Goal: Task Accomplishment & Management: Manage account settings

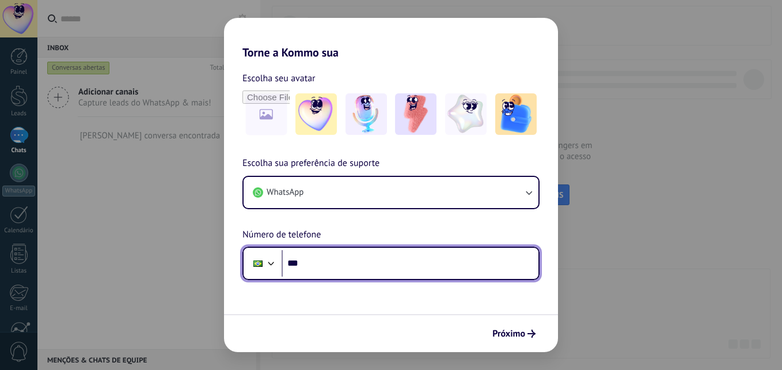
click at [315, 265] on input "***" at bounding box center [409, 263] width 257 height 26
type input "**********"
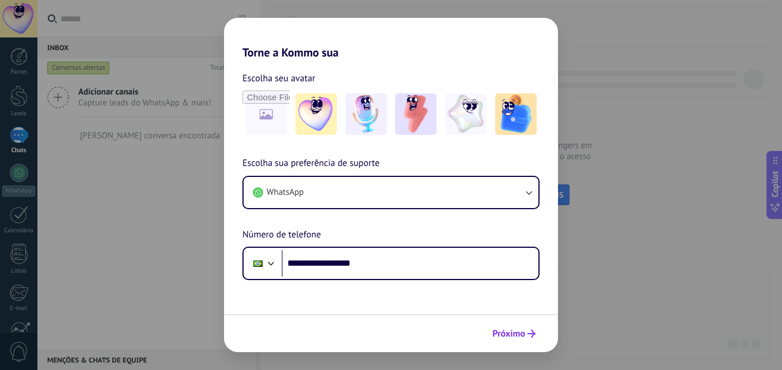
click at [515, 341] on button "Próximo" at bounding box center [514, 333] width 54 height 20
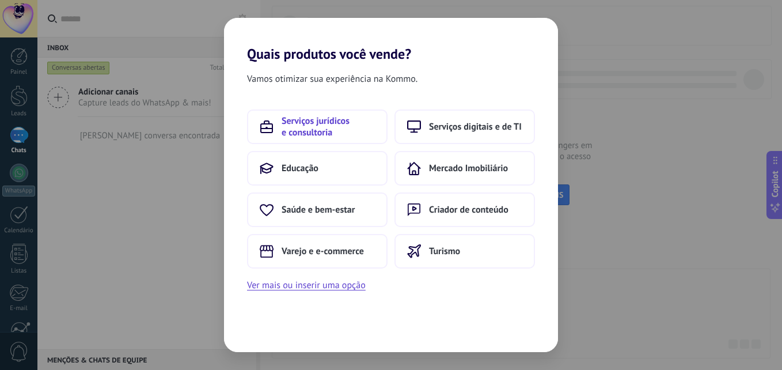
click at [356, 134] on span "Serviços jurídicos e consultoria" at bounding box center [327, 126] width 93 height 23
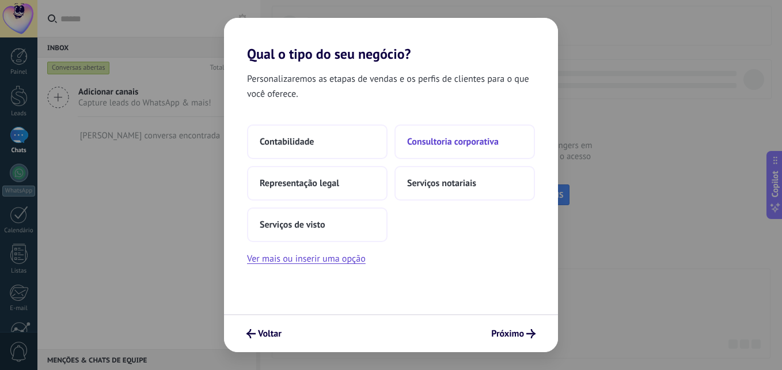
click at [419, 139] on span "Consultoria corporativa" at bounding box center [453, 142] width 92 height 12
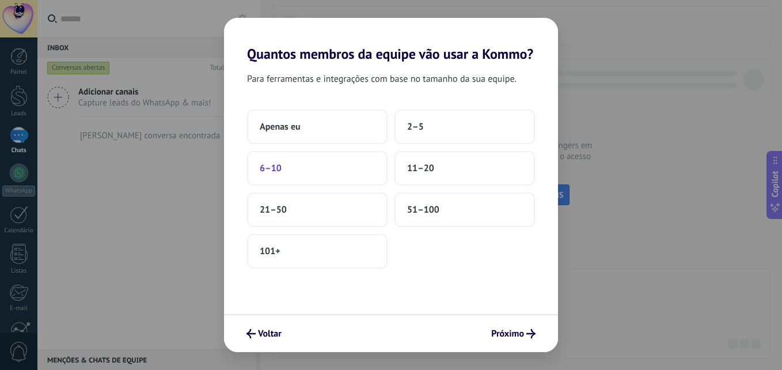
click at [329, 180] on button "6–10" at bounding box center [317, 168] width 140 height 35
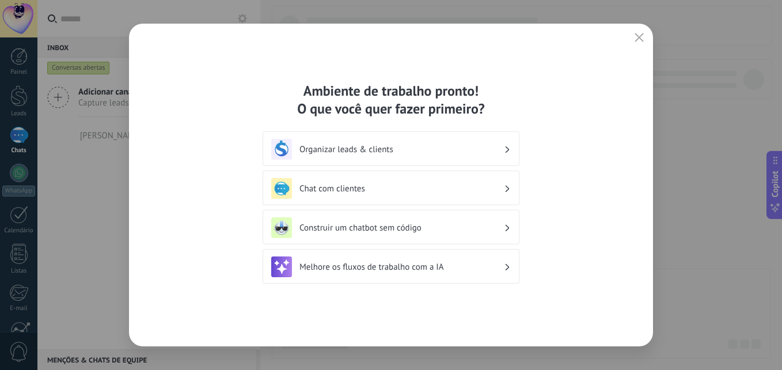
click at [380, 136] on div "Organizar leads & clients" at bounding box center [390, 148] width 257 height 35
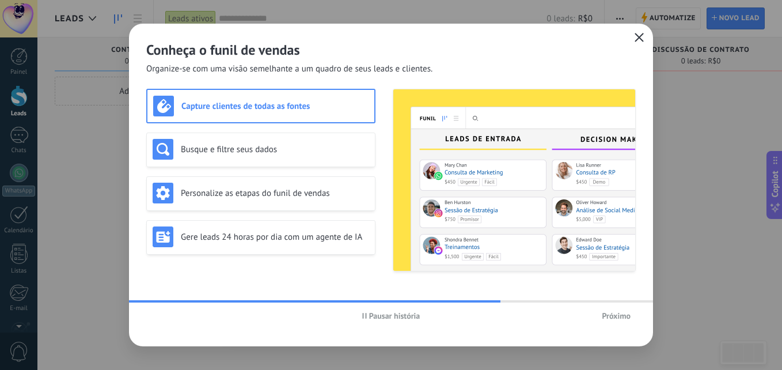
click at [633, 42] on button "button" at bounding box center [638, 38] width 15 height 16
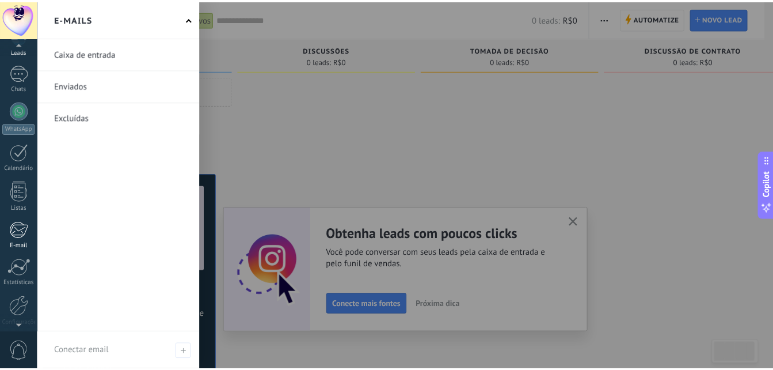
scroll to position [109, 0]
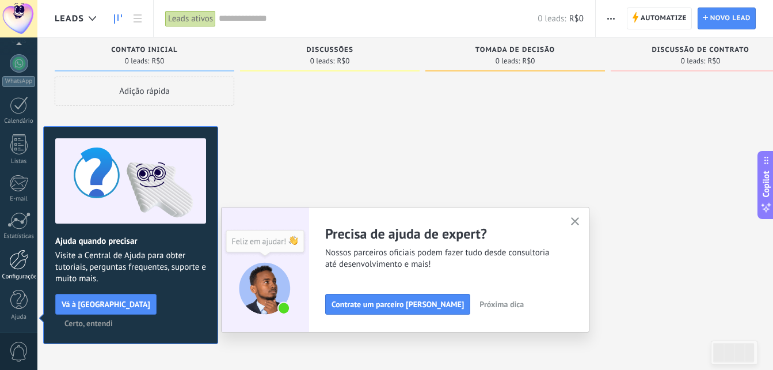
drag, startPoint x: 2, startPoint y: 246, endPoint x: 10, endPoint y: 260, distance: 15.5
click at [10, 260] on div "Painel Leads Chats WhatsApp Clientes" at bounding box center [18, 135] width 37 height 394
click at [10, 260] on div at bounding box center [19, 259] width 20 height 20
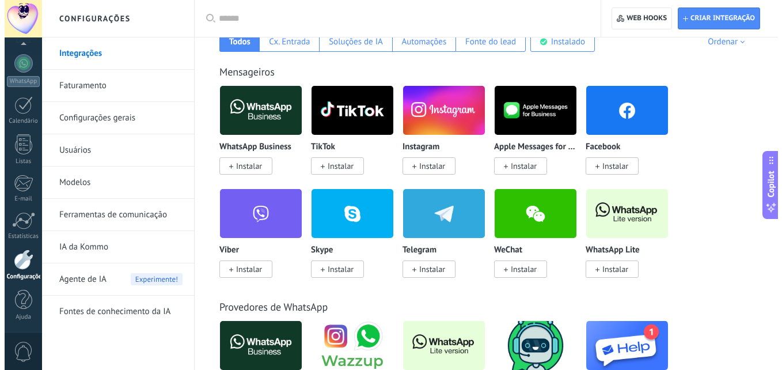
scroll to position [205, 0]
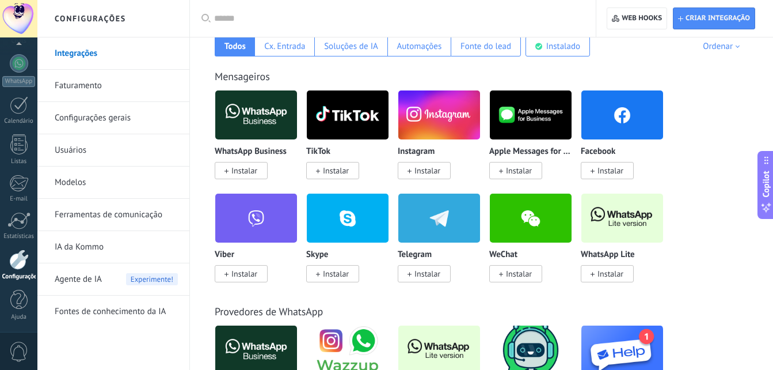
drag, startPoint x: 464, startPoint y: 237, endPoint x: 606, endPoint y: 269, distance: 145.2
click at [606, 269] on span "Instalar" at bounding box center [610, 273] width 26 height 10
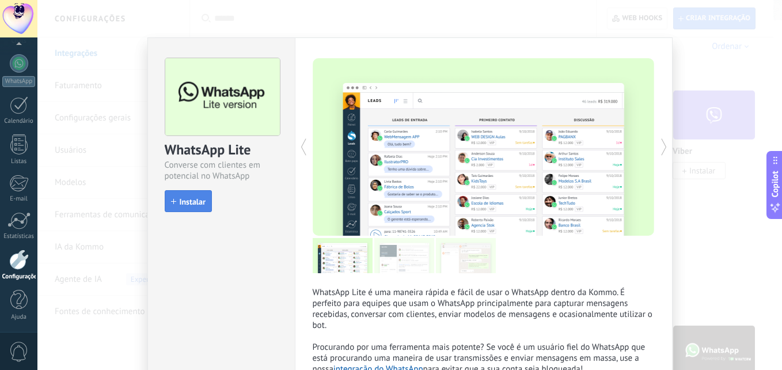
click at [183, 199] on span "Instalar" at bounding box center [193, 201] width 26 height 8
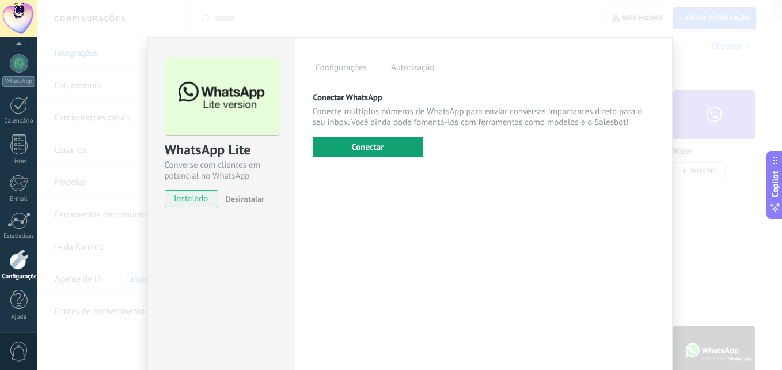
click at [344, 144] on button "Conectar" at bounding box center [368, 146] width 111 height 21
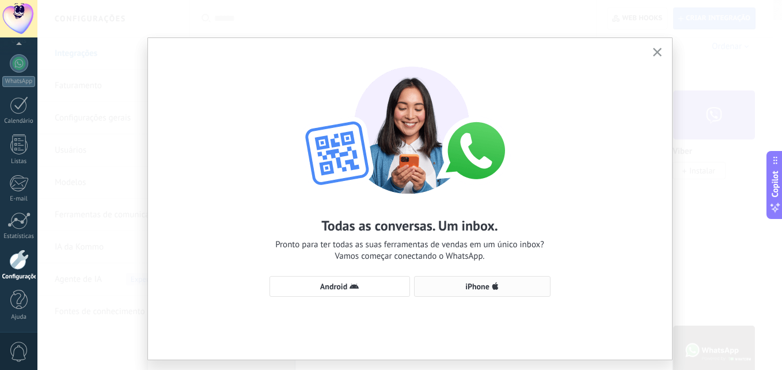
click at [466, 283] on span "iPhone" at bounding box center [477, 286] width 24 height 8
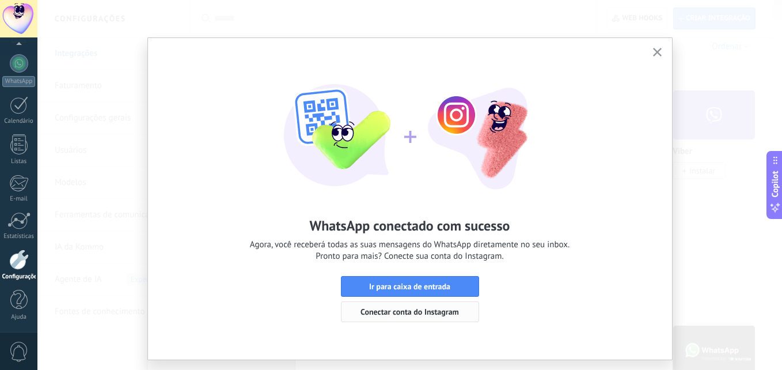
click at [433, 309] on span "Conectar conta do Instagram" at bounding box center [409, 311] width 98 height 8
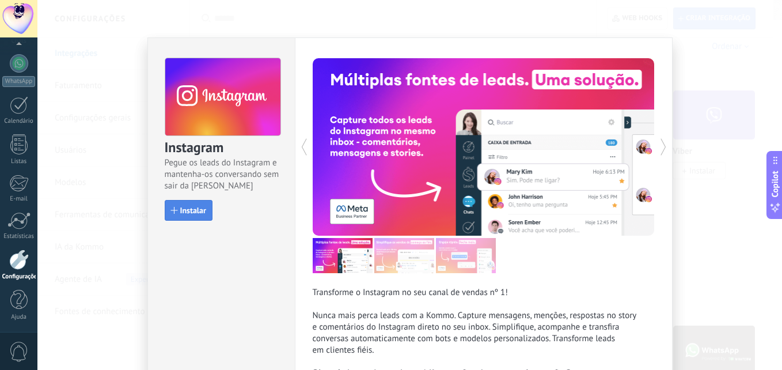
click at [182, 209] on span "Instalar" at bounding box center [193, 210] width 26 height 8
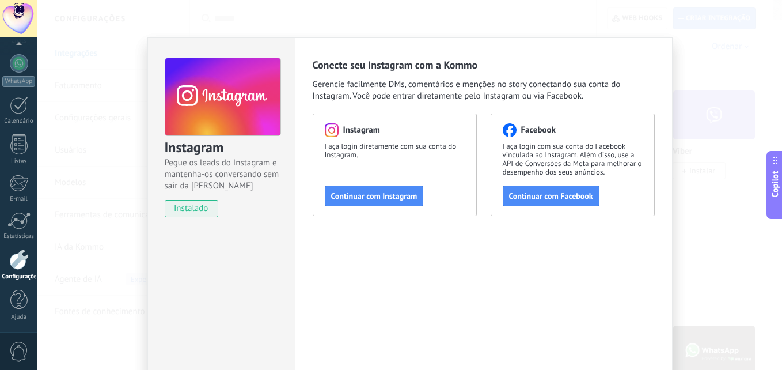
click at [182, 209] on span "instalado" at bounding box center [191, 208] width 52 height 17
click at [17, 68] on div at bounding box center [19, 63] width 18 height 18
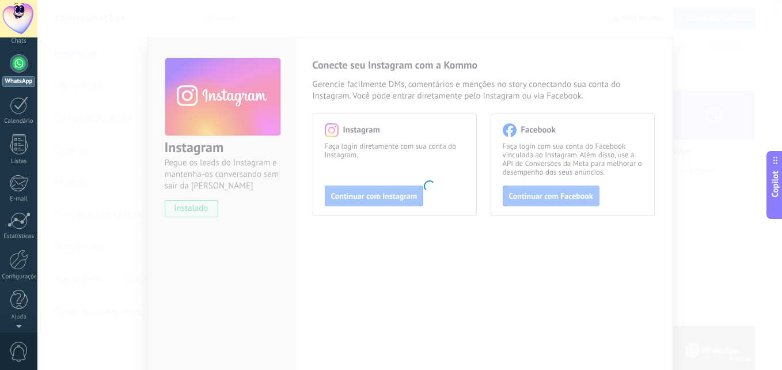
click at [18, 40] on div "Painel Leads 1 Chats WhatsApp Clientes" at bounding box center [37, 184] width 75 height 295
click at [18, 42] on div "Painel Leads 1 Chats WhatsApp Clientes" at bounding box center [37, 184] width 75 height 295
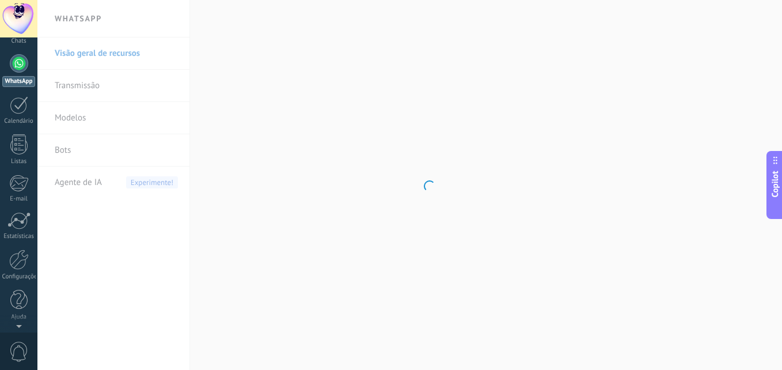
click at [18, 42] on div "Painel Leads 1 Chats WhatsApp Clientes" at bounding box center [37, 184] width 75 height 295
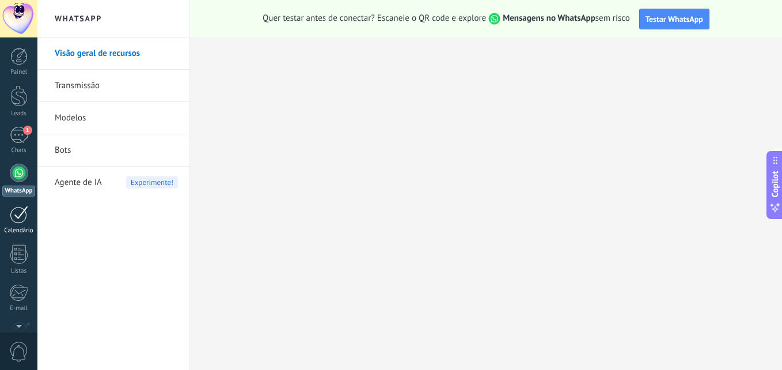
click at [22, 218] on div at bounding box center [19, 214] width 18 height 18
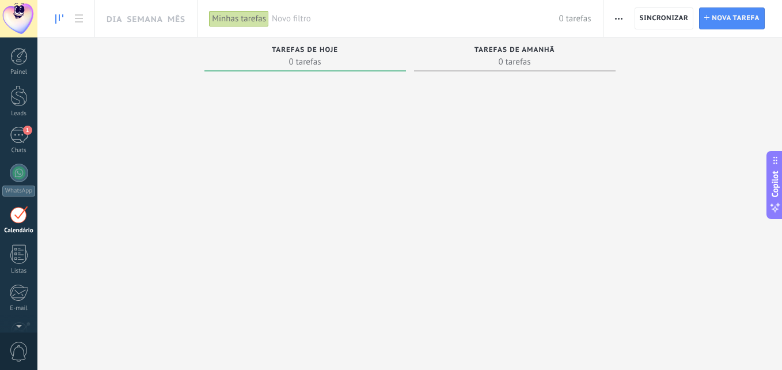
scroll to position [33, 0]
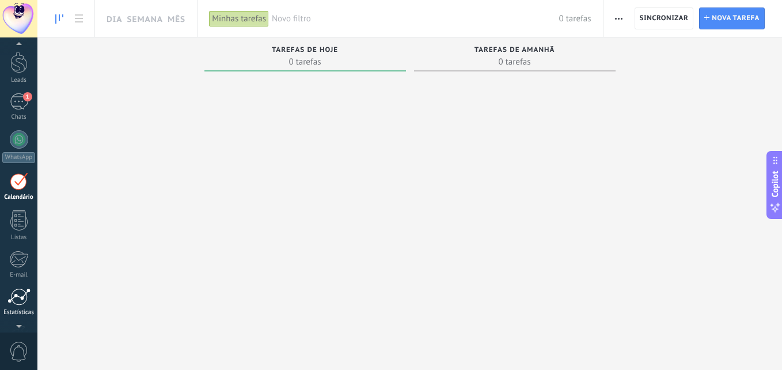
click at [21, 294] on div at bounding box center [18, 296] width 23 height 17
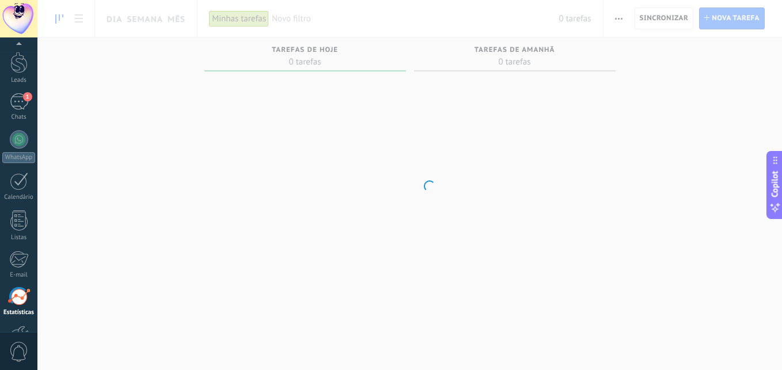
scroll to position [109, 0]
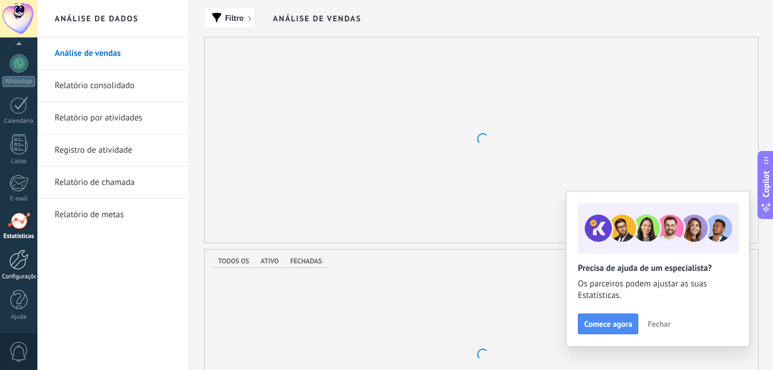
click at [25, 275] on div "Configurações" at bounding box center [18, 276] width 33 height 7
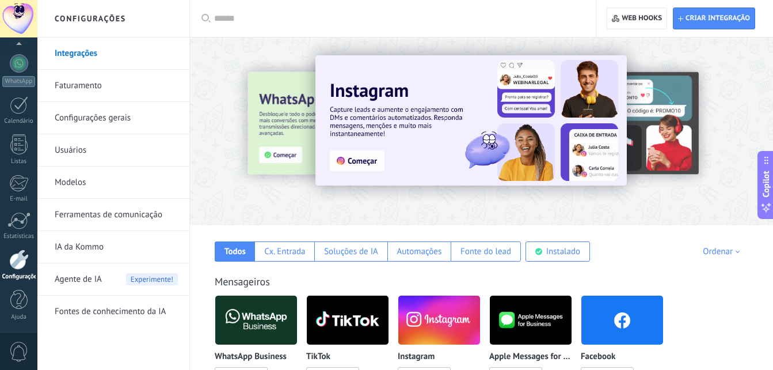
click at [357, 161] on img at bounding box center [470, 120] width 311 height 130
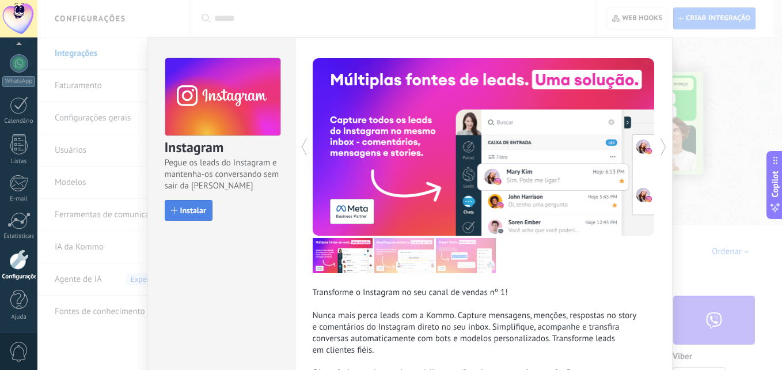
click at [193, 211] on span "Instalar" at bounding box center [193, 210] width 26 height 8
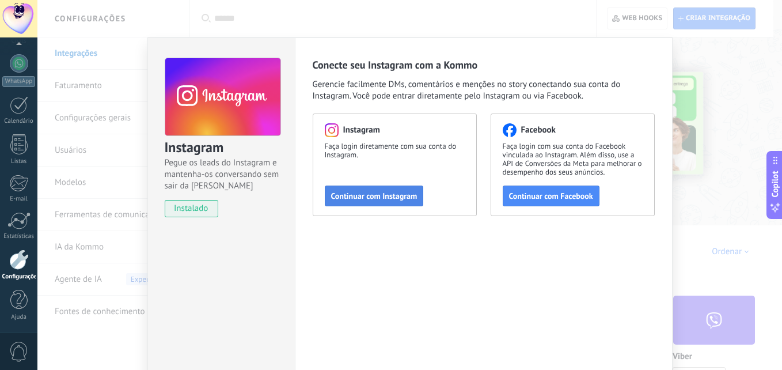
click at [349, 196] on span "Continuar com Instagram" at bounding box center [374, 196] width 86 height 8
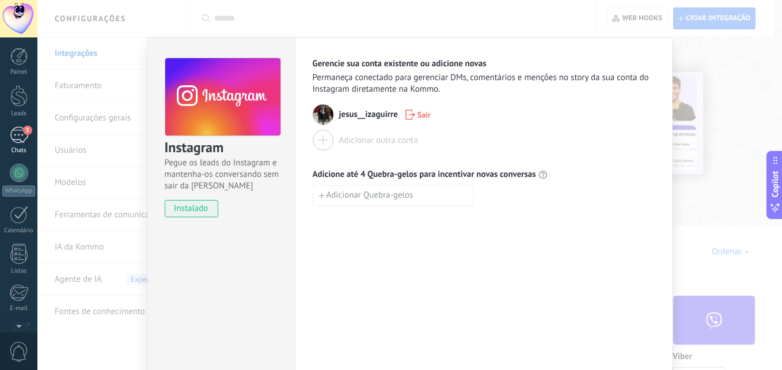
click at [21, 135] on div "3" at bounding box center [19, 135] width 18 height 17
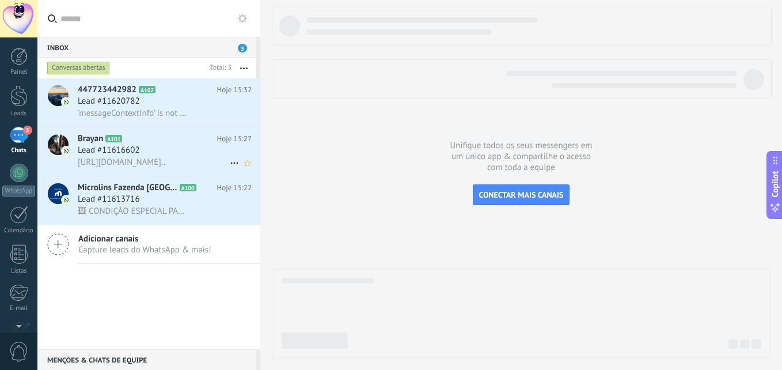
click at [156, 128] on div "Brayan A101 Hoje 15:27 Lead #11616602 [URL][DOMAIN_NAME].." at bounding box center [169, 151] width 182 height 48
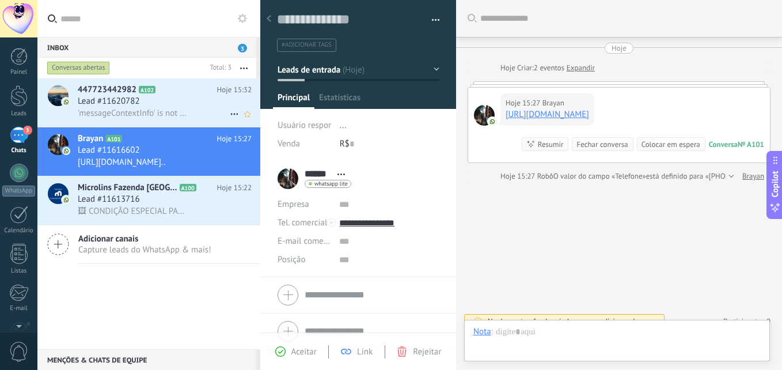
scroll to position [17, 0]
click at [115, 101] on span "Lead #11620782" at bounding box center [109, 102] width 62 height 12
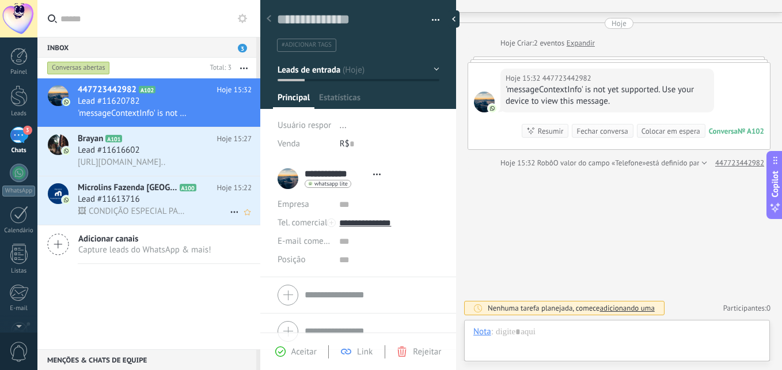
scroll to position [17, 0]
click at [118, 195] on span "Lead #11613716" at bounding box center [109, 199] width 62 height 12
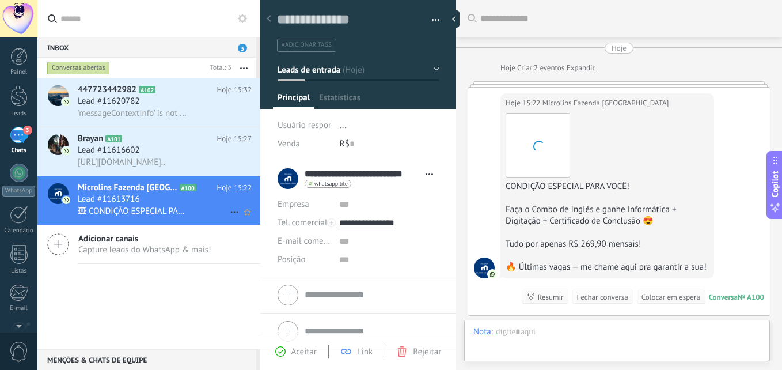
scroll to position [20, 0]
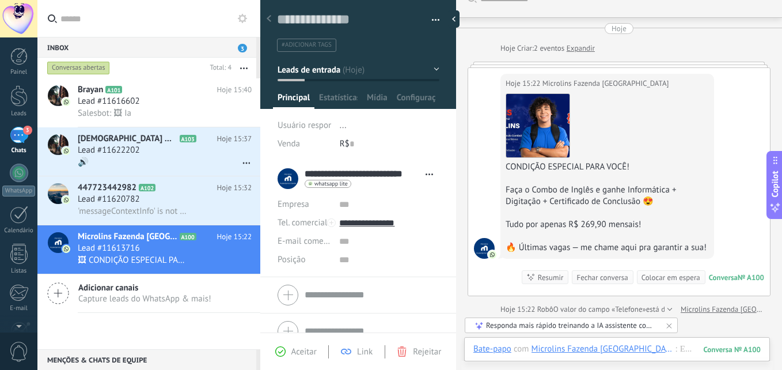
drag, startPoint x: 776, startPoint y: 89, endPoint x: 769, endPoint y: 153, distance: 63.8
click at [769, 0] on div "Inbox 3 Conversas abertas Total: 4 Silenciar Ações múltiplas Ordenar Mais recen…" at bounding box center [409, 0] width 744 height 0
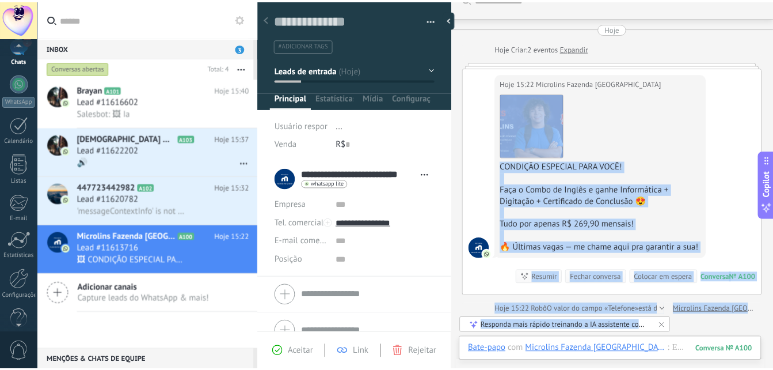
scroll to position [109, 0]
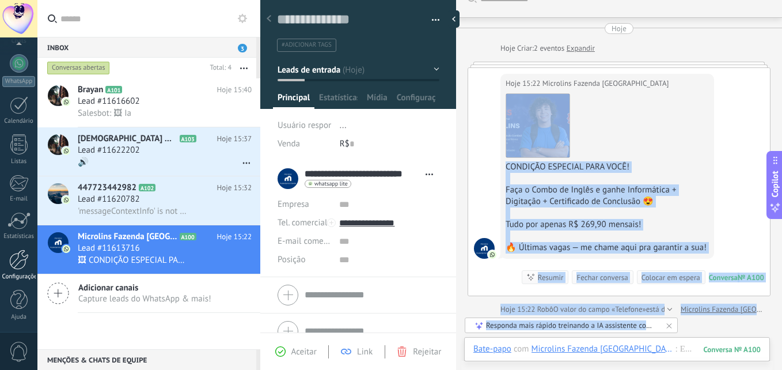
click at [20, 260] on div at bounding box center [19, 259] width 20 height 20
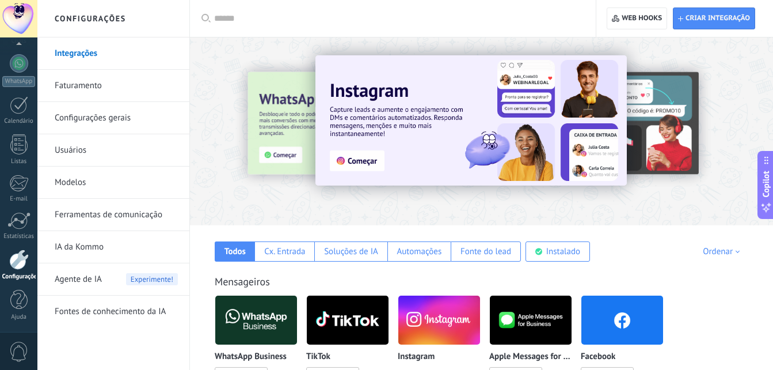
click at [655, 119] on div at bounding box center [767, 131] width 259 height 104
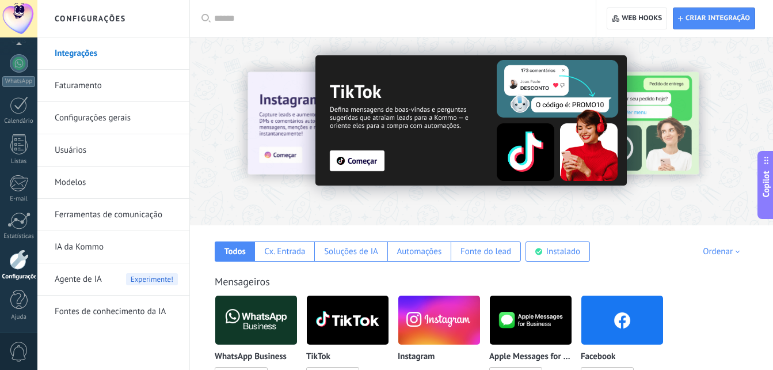
click at [358, 161] on img at bounding box center [470, 120] width 311 height 130
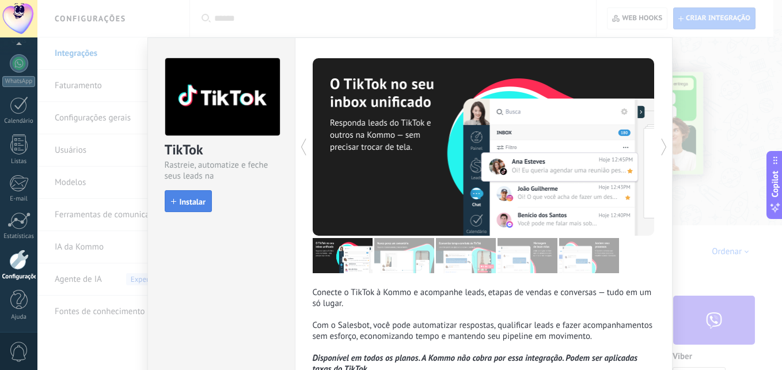
click at [188, 197] on span "Instalar" at bounding box center [193, 201] width 26 height 8
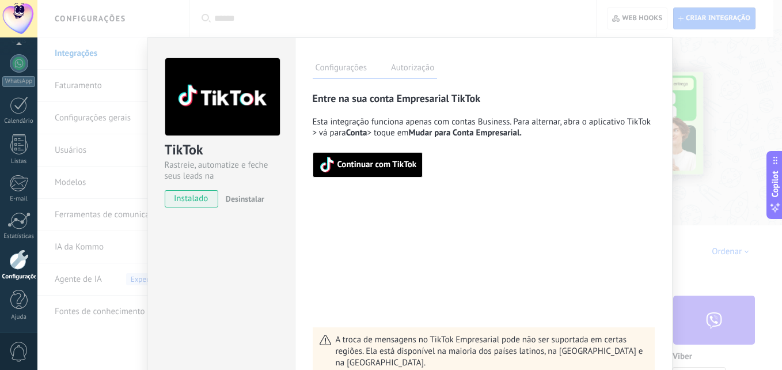
click at [363, 162] on span "Continuar com TikTok" at bounding box center [376, 165] width 79 height 8
click at [359, 165] on span "Continuar com TikTok" at bounding box center [376, 165] width 79 height 8
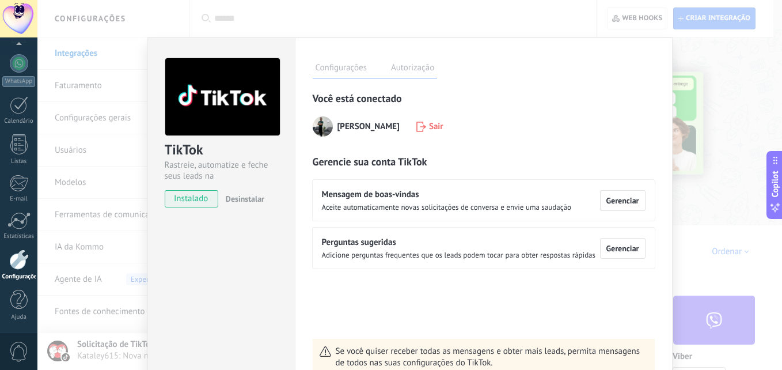
click at [570, 204] on div "Mensagem de boas-vindas Aceite automaticamente novas solicitações de conversa e…" at bounding box center [483, 200] width 323 height 22
click at [756, 108] on div "TikTok Rastreie, automatize e feche seus leads na Kommo instalado Desinstalar C…" at bounding box center [409, 185] width 744 height 370
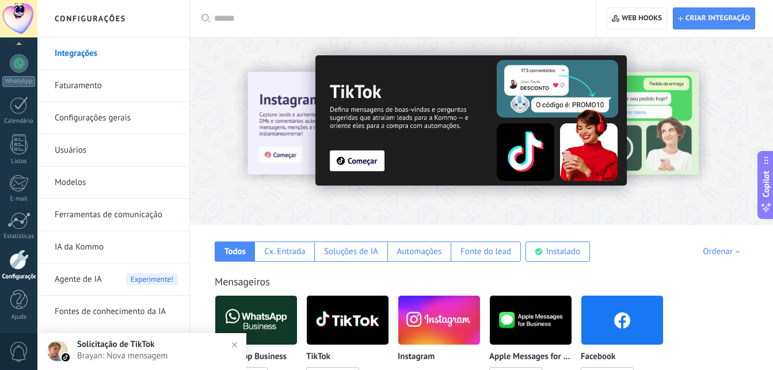
click at [677, 97] on div at bounding box center [767, 131] width 259 height 104
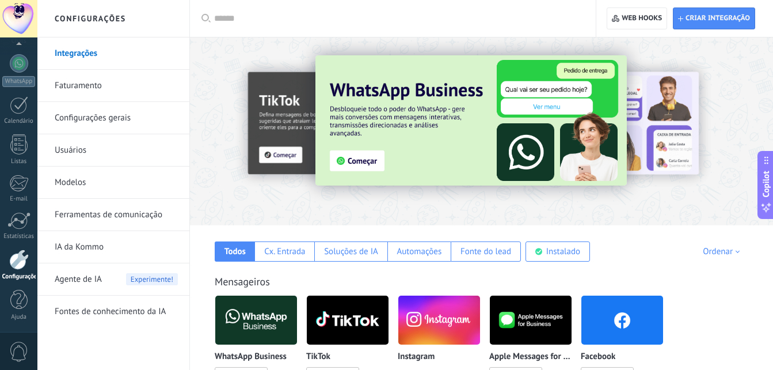
click at [684, 116] on div at bounding box center [767, 131] width 259 height 104
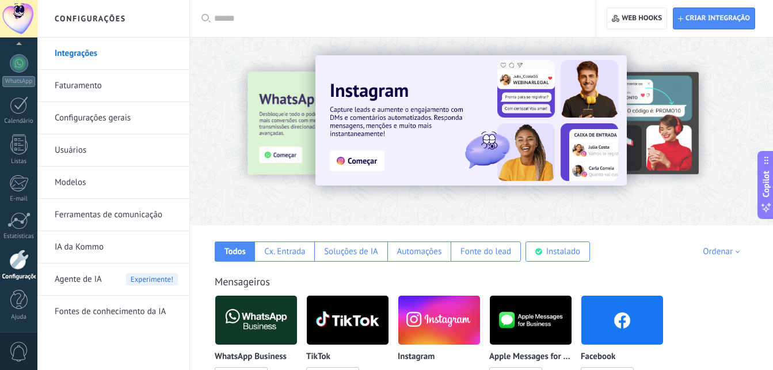
click at [684, 116] on div at bounding box center [767, 131] width 259 height 104
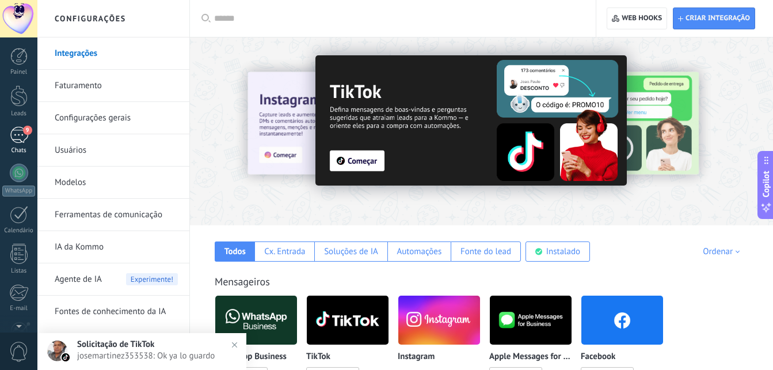
click at [20, 131] on div "9" at bounding box center [19, 135] width 18 height 17
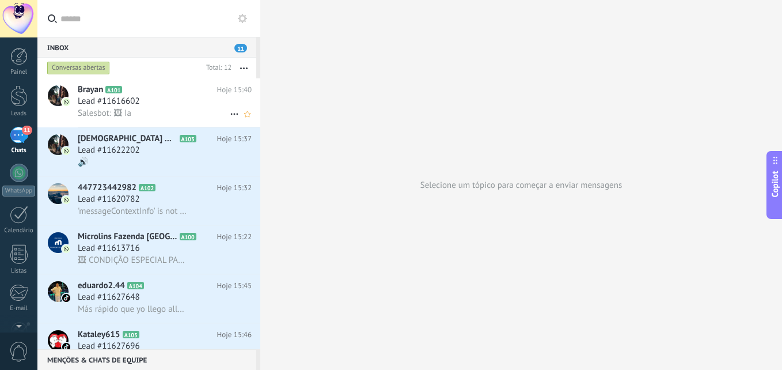
click at [105, 103] on span "Lead #11616602" at bounding box center [109, 102] width 62 height 12
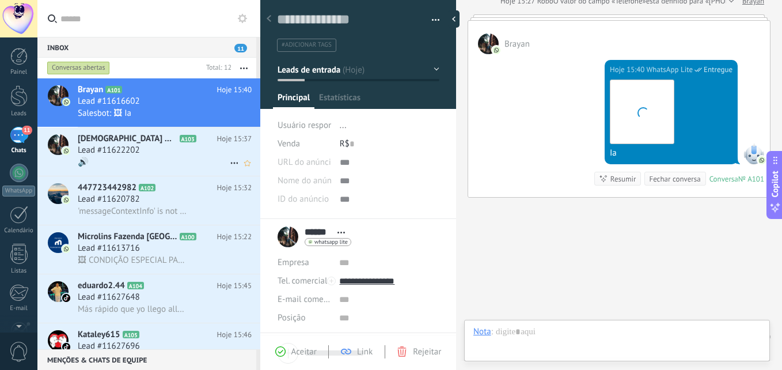
scroll to position [17, 0]
click at [90, 150] on span "Lead #11622202" at bounding box center [109, 150] width 62 height 12
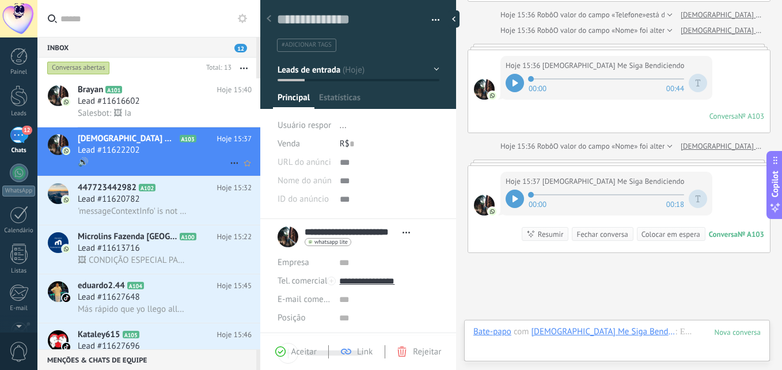
scroll to position [17, 0]
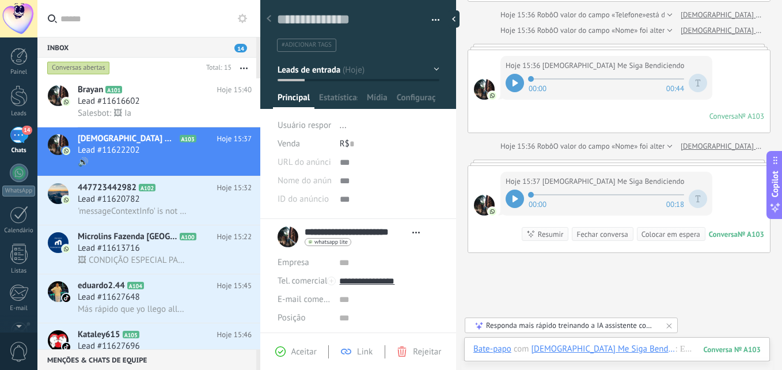
click at [520, 189] on div at bounding box center [514, 198] width 18 height 18
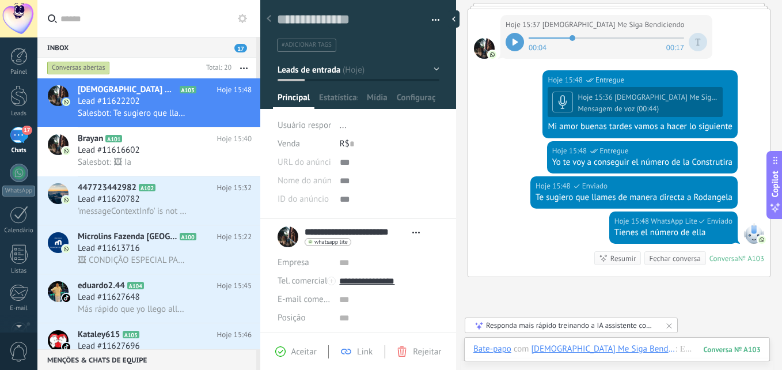
scroll to position [562, 0]
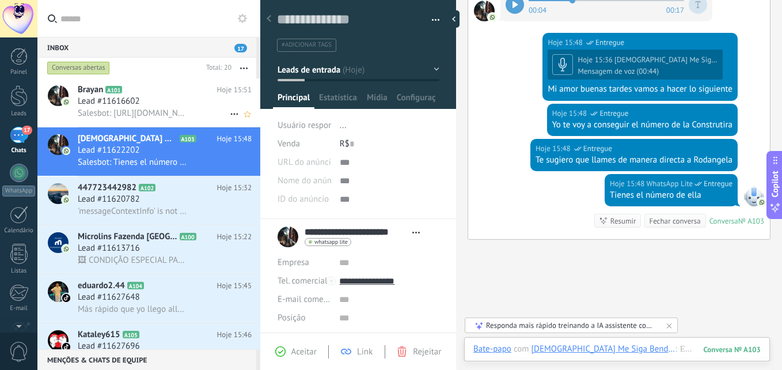
click at [161, 95] on h2 "Brayan A101" at bounding box center [147, 90] width 139 height 12
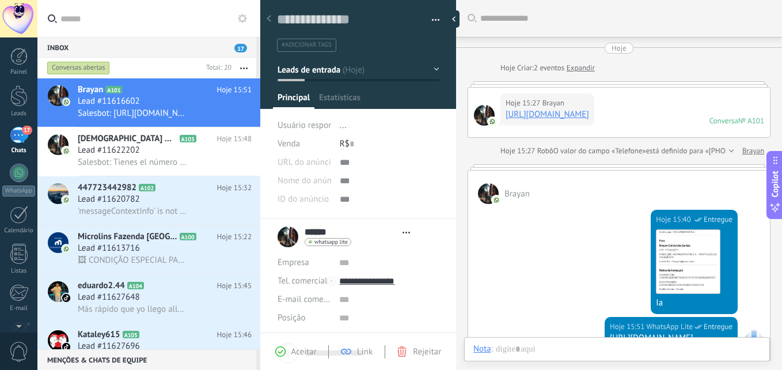
type textarea "**********"
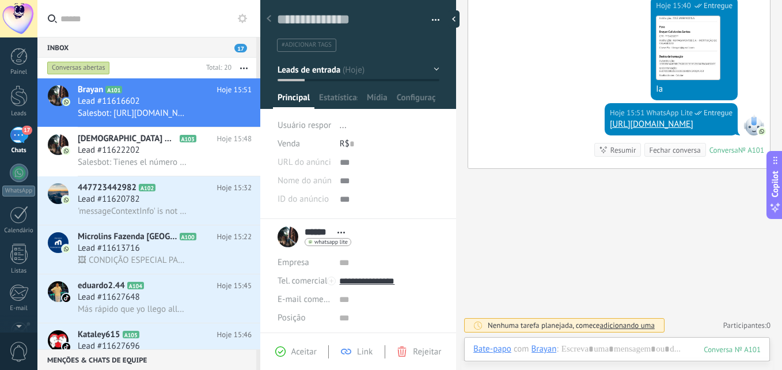
click at [657, 130] on link "[URL][DOMAIN_NAME]" at bounding box center [651, 124] width 83 height 11
